Goal: Information Seeking & Learning: Learn about a topic

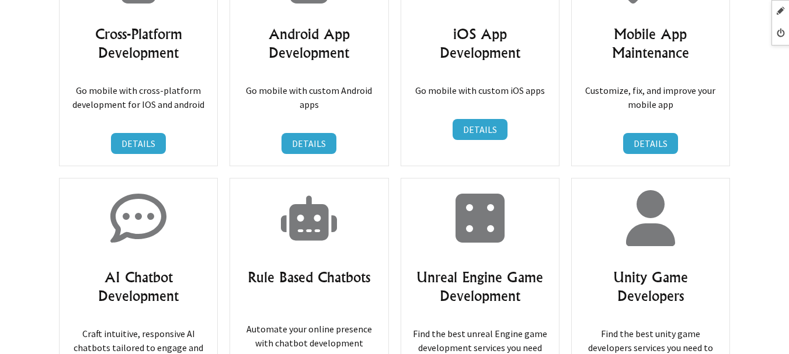
scroll to position [6770, 0]
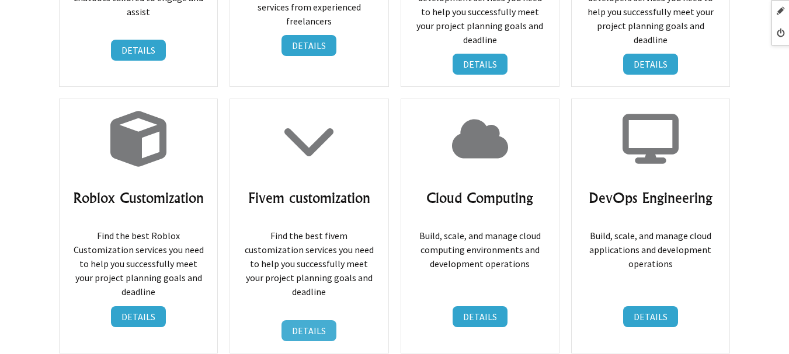
click at [288, 320] on link "DETAILS" at bounding box center [308, 330] width 55 height 21
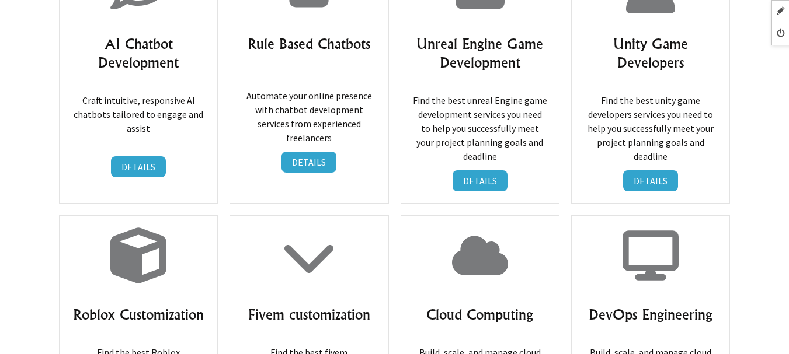
scroll to position [6770, 0]
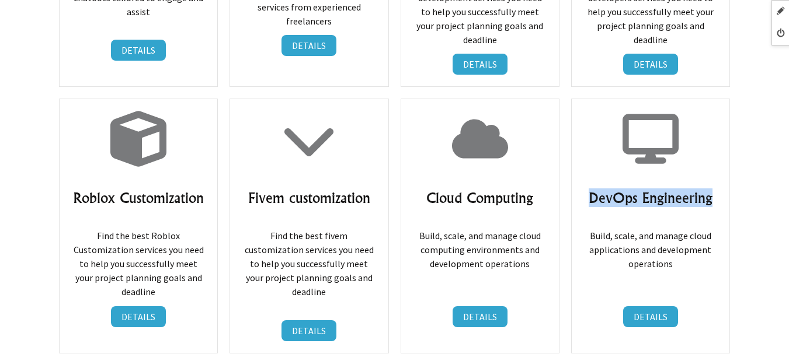
drag, startPoint x: 594, startPoint y: 117, endPoint x: 721, endPoint y: 100, distance: 128.9
click at [721, 100] on div "DevOps Engineering Build, scale, and manage cloud applications and development …" at bounding box center [650, 226] width 159 height 254
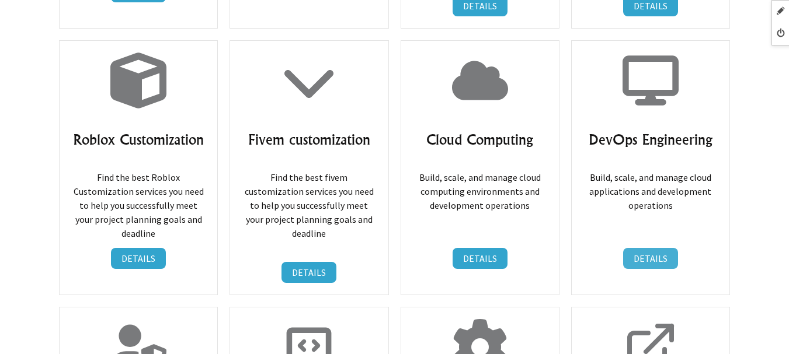
click at [647, 248] on link "DETAILS" at bounding box center [650, 258] width 55 height 21
